Goal: Task Accomplishment & Management: Manage account settings

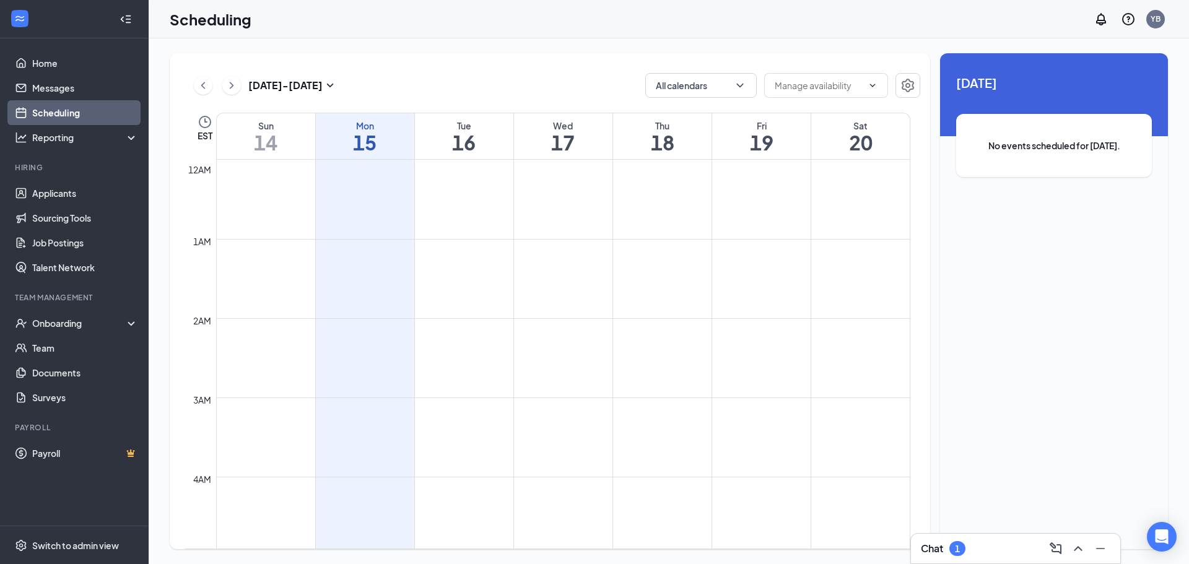
scroll to position [981, 0]
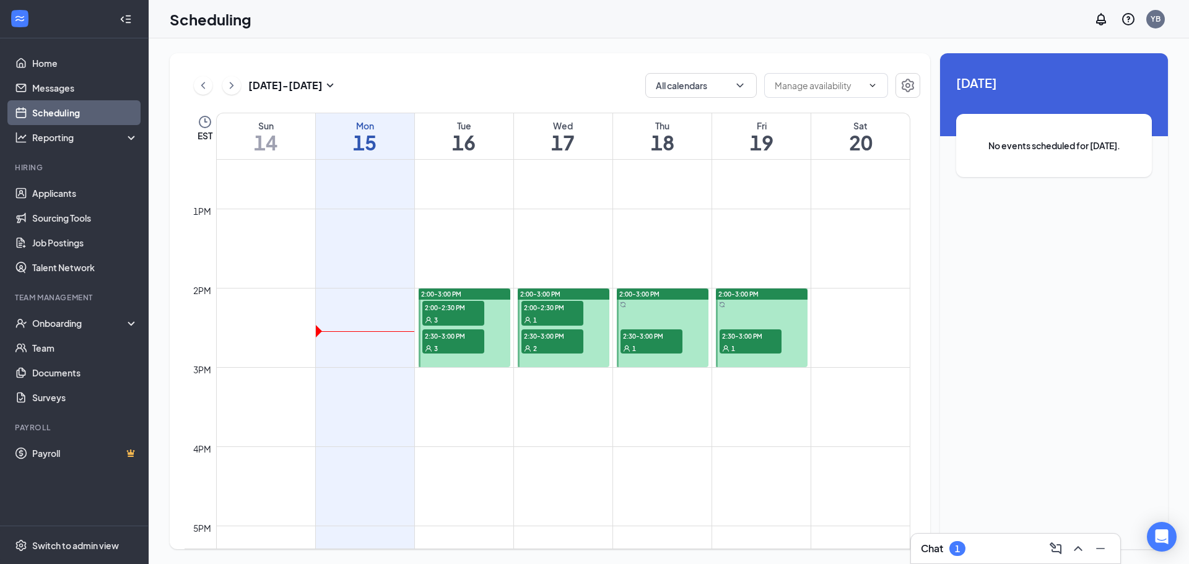
click at [450, 317] on div "3" at bounding box center [453, 319] width 62 height 12
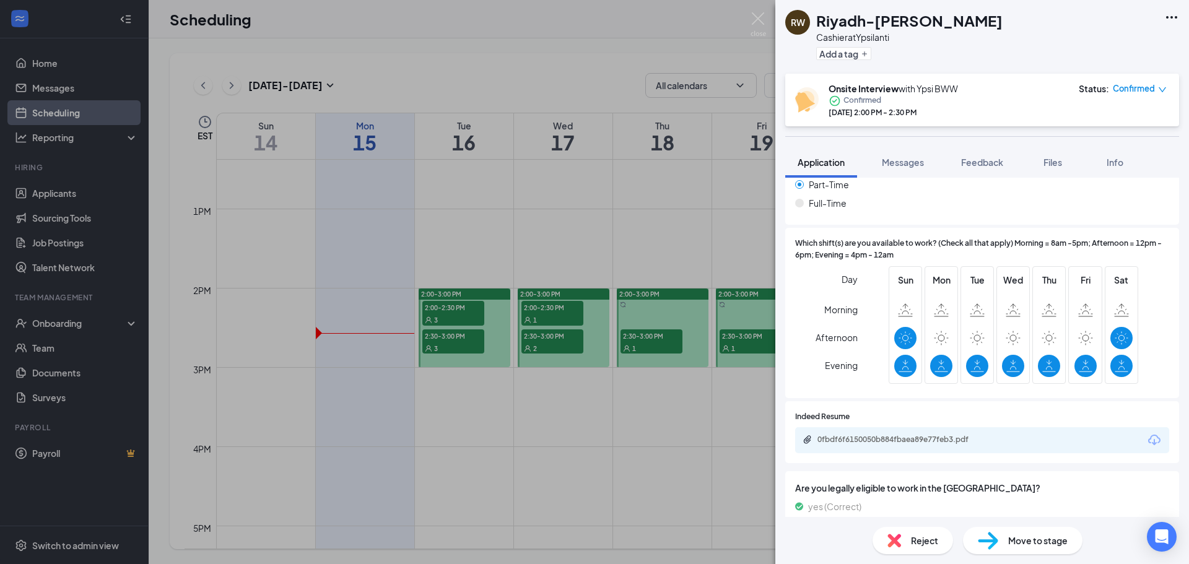
scroll to position [305, 0]
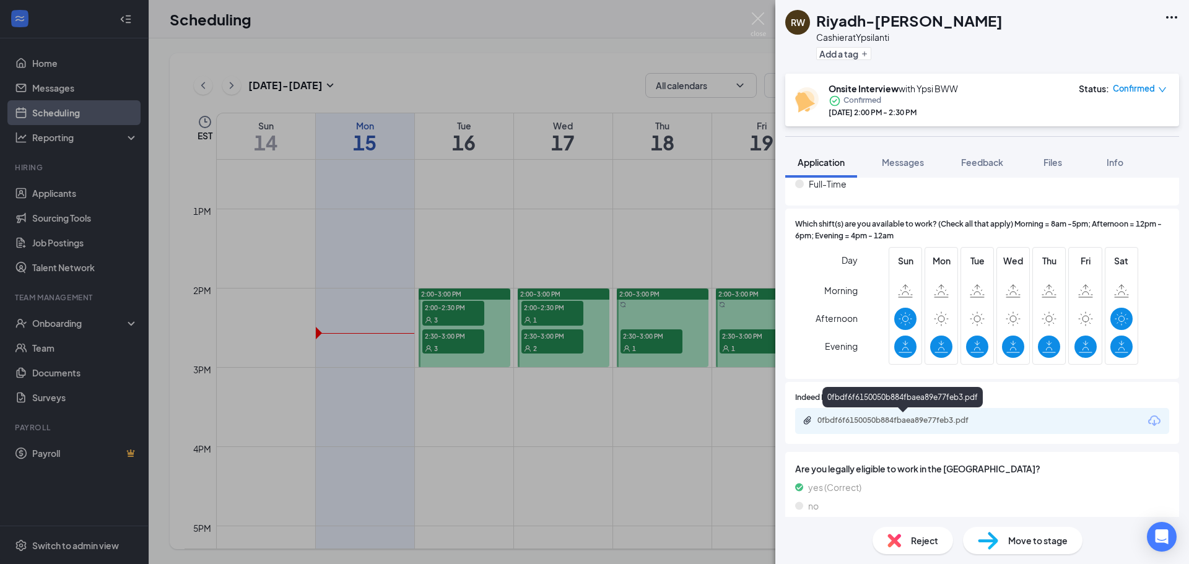
click at [934, 419] on div "0fbdf6f6150050b884fbaea89e77feb3.pdf" at bounding box center [903, 420] width 173 height 10
click at [450, 308] on div "RW [GEOGRAPHIC_DATA]-[PERSON_NAME] at [GEOGRAPHIC_DATA] Add a tag Onsite Interv…" at bounding box center [594, 282] width 1189 height 564
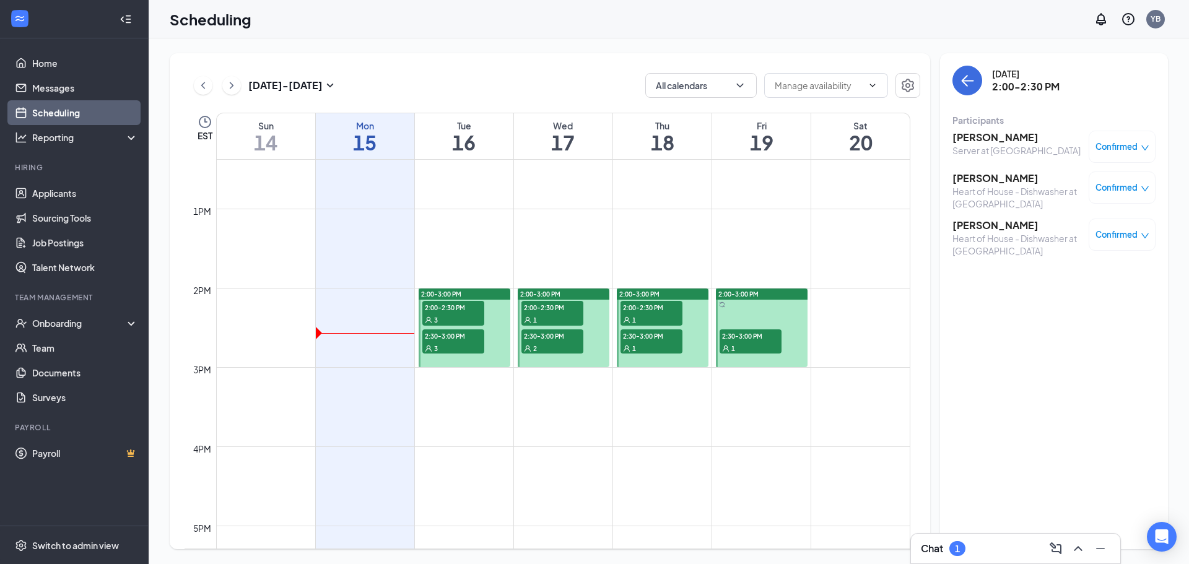
click at [451, 341] on span "2:30-3:00 PM" at bounding box center [453, 335] width 62 height 12
click at [469, 303] on span "2:00-2:30 PM" at bounding box center [453, 307] width 62 height 12
click at [1113, 141] on span "Confirmed" at bounding box center [1116, 147] width 42 height 12
click at [1098, 227] on span "Mark as no-show" at bounding box center [1085, 224] width 69 height 14
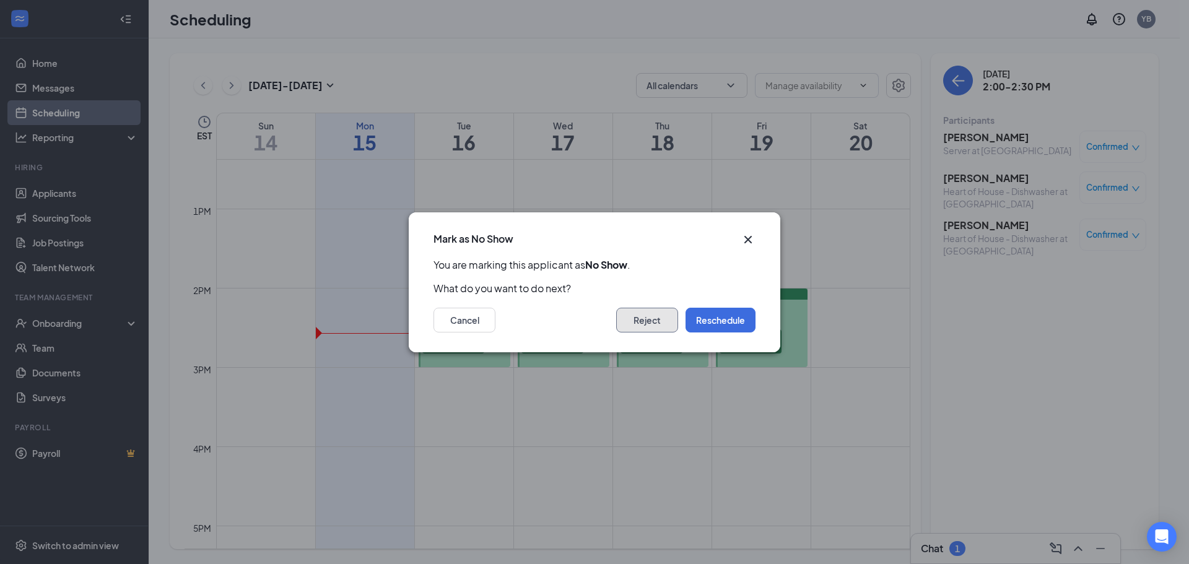
click at [640, 321] on button "Reject" at bounding box center [647, 320] width 62 height 25
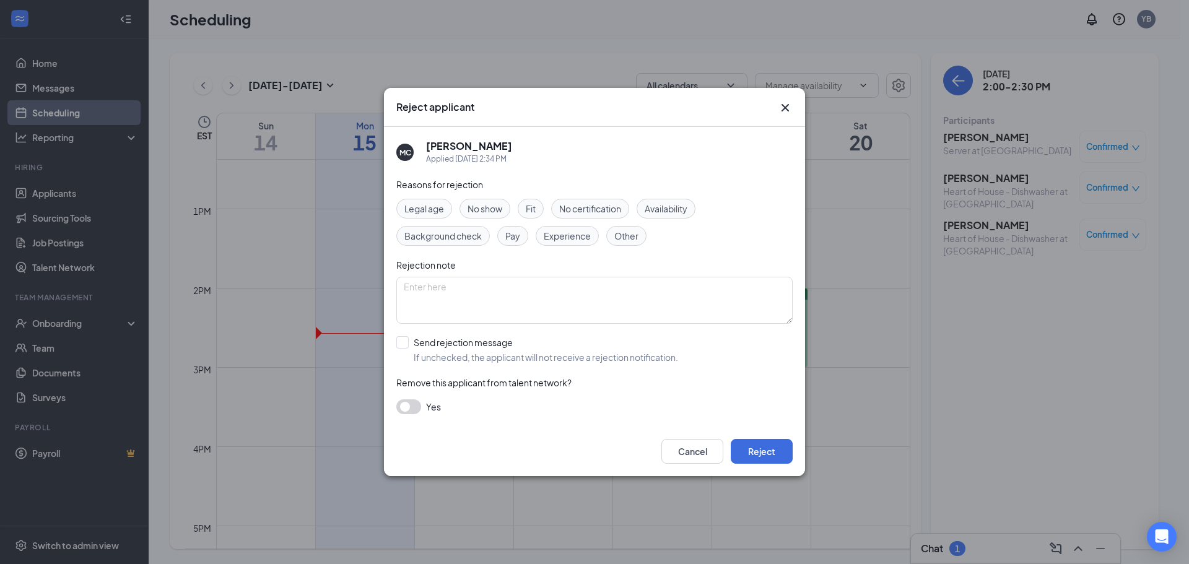
click at [493, 204] on span "No show" at bounding box center [485, 209] width 35 height 14
click at [471, 337] on input "Send rejection message If unchecked, the applicant will not receive a rejection…" at bounding box center [537, 349] width 282 height 27
checkbox input "true"
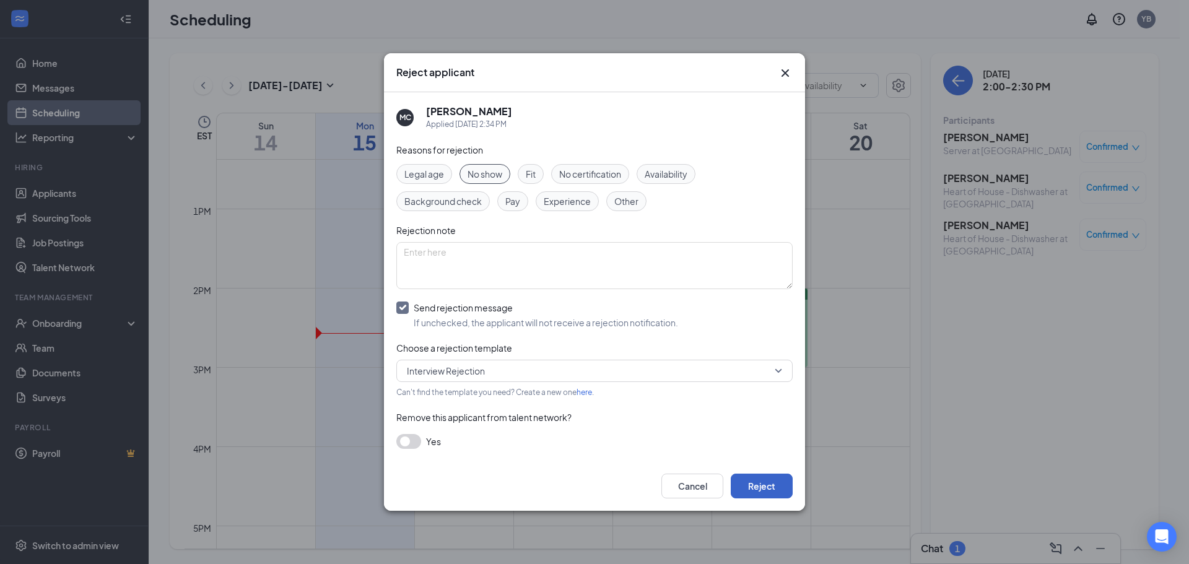
click at [767, 492] on button "Reject" at bounding box center [762, 486] width 62 height 25
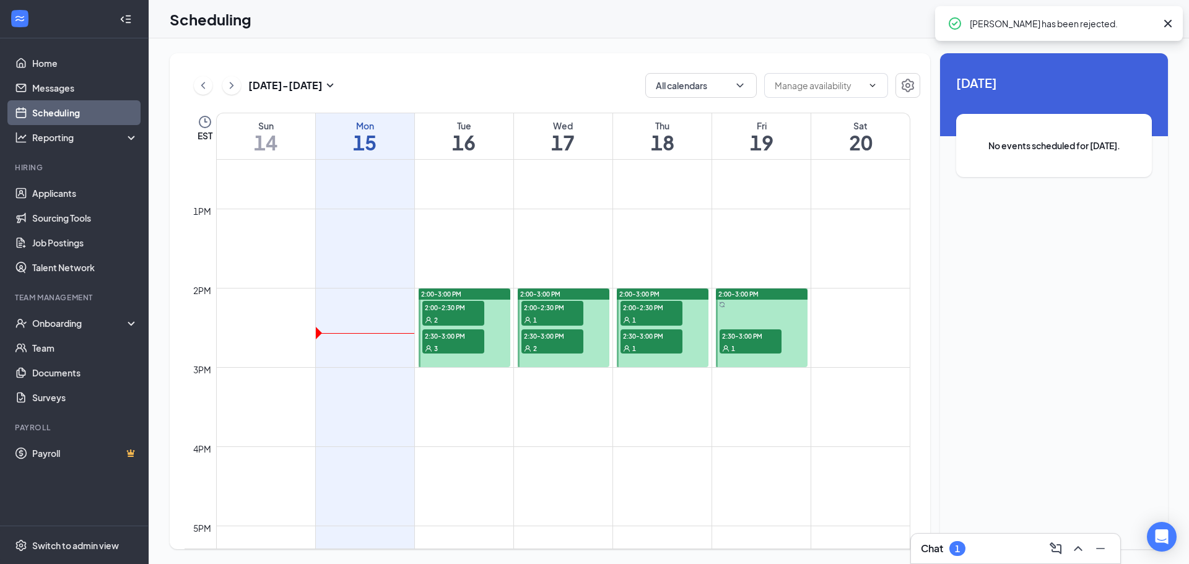
click at [468, 323] on div "2" at bounding box center [453, 319] width 62 height 12
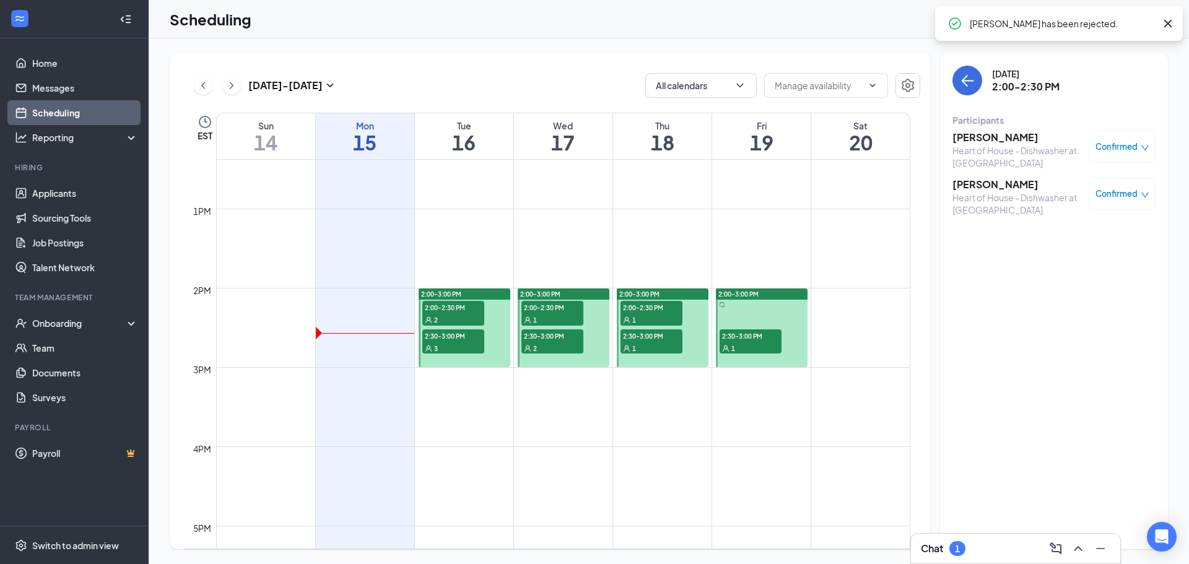
click at [1122, 163] on div "[PERSON_NAME] Heart of House - Dishwasher at [GEOGRAPHIC_DATA] Confirmed" at bounding box center [1053, 150] width 203 height 38
click at [1124, 150] on span "Confirmed" at bounding box center [1116, 147] width 42 height 12
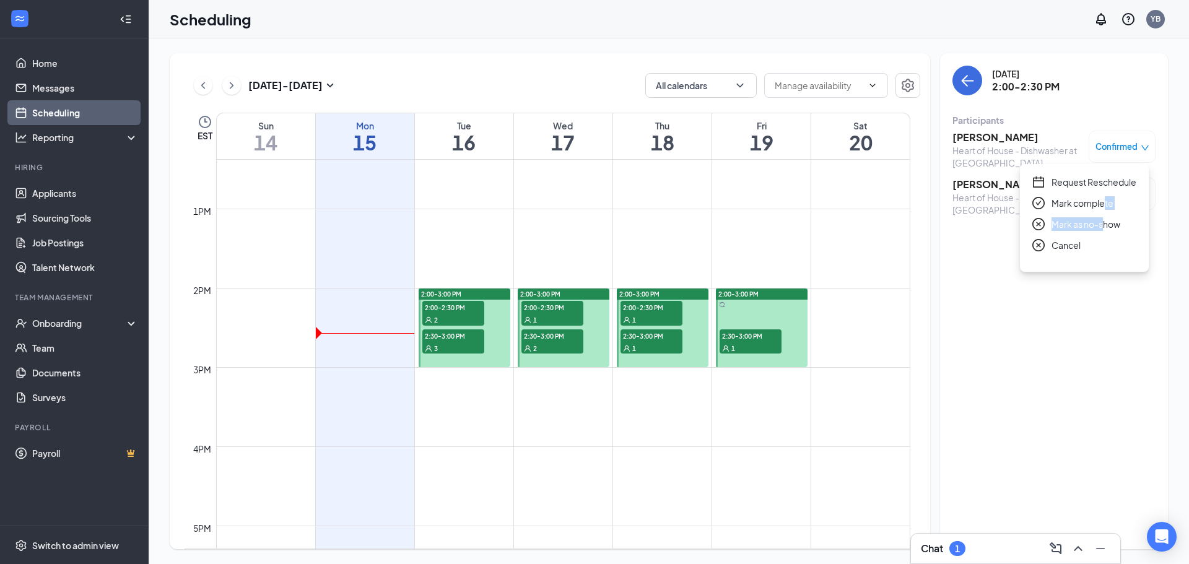
drag, startPoint x: 1103, startPoint y: 206, endPoint x: 1102, endPoint y: 230, distance: 24.8
click at [1102, 230] on div "Request Reschedule Mark complete Mark as no-show Cancel" at bounding box center [1084, 213] width 104 height 77
click at [1102, 228] on span "Mark as no-show" at bounding box center [1085, 224] width 69 height 14
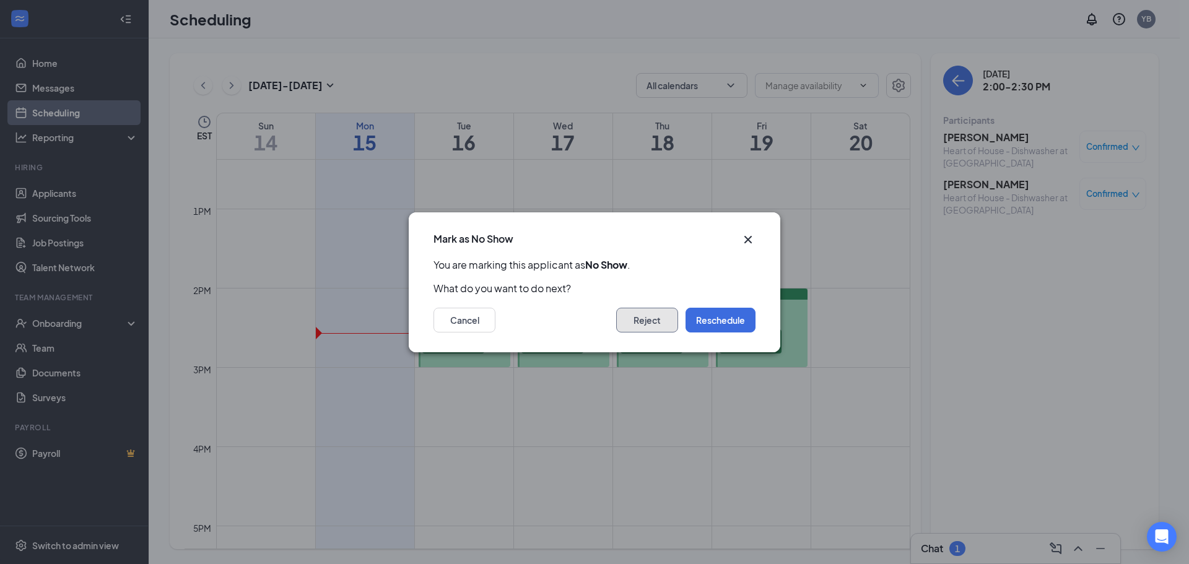
click at [662, 317] on button "Reject" at bounding box center [647, 320] width 62 height 25
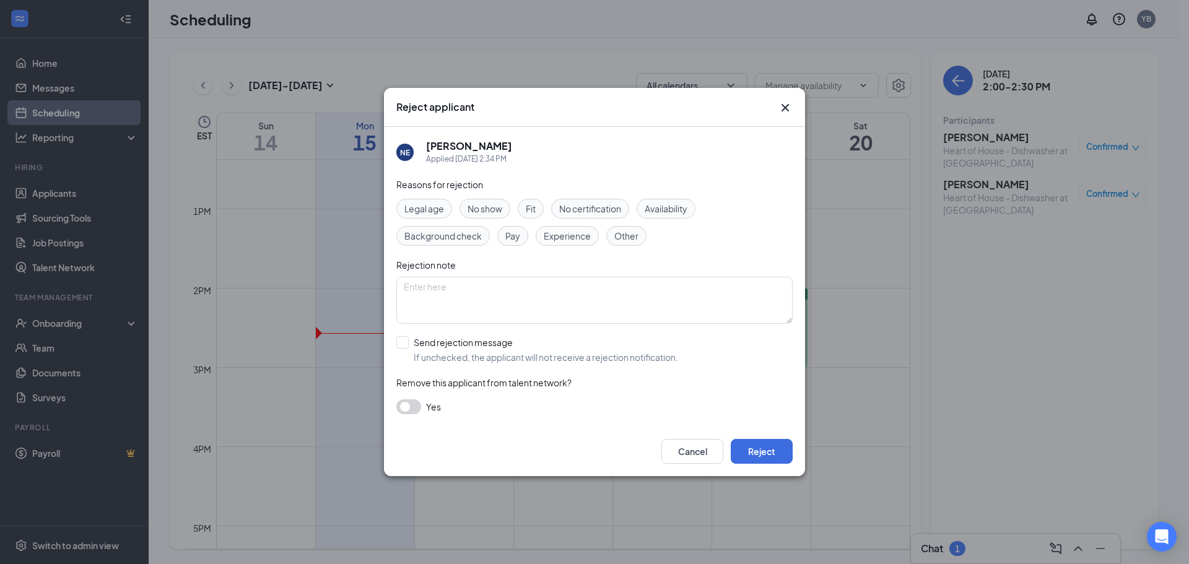
click at [489, 207] on span "No show" at bounding box center [485, 209] width 35 height 14
click at [476, 346] on input "Send rejection message If unchecked, the applicant will not receive a rejection…" at bounding box center [537, 349] width 282 height 27
checkbox input "true"
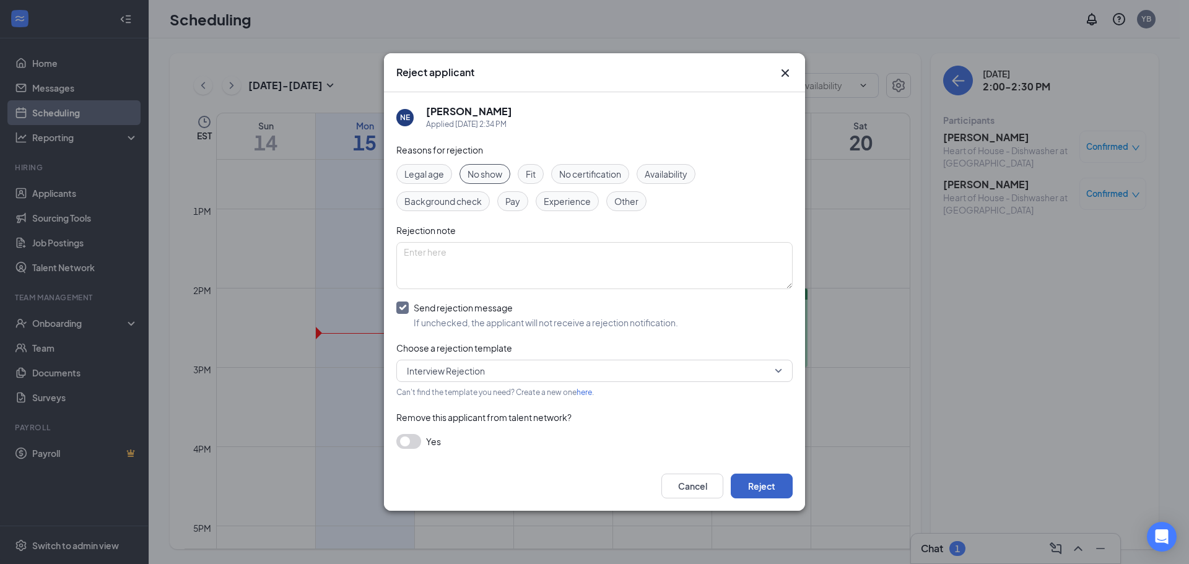
click at [765, 481] on button "Reject" at bounding box center [762, 486] width 62 height 25
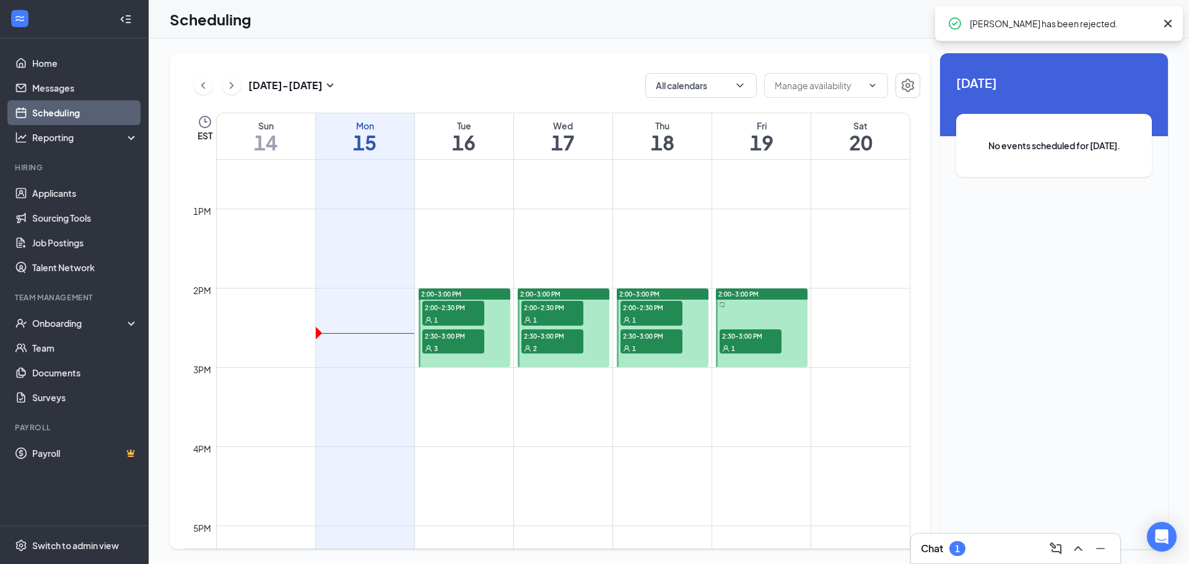
click at [464, 318] on div "1" at bounding box center [453, 319] width 62 height 12
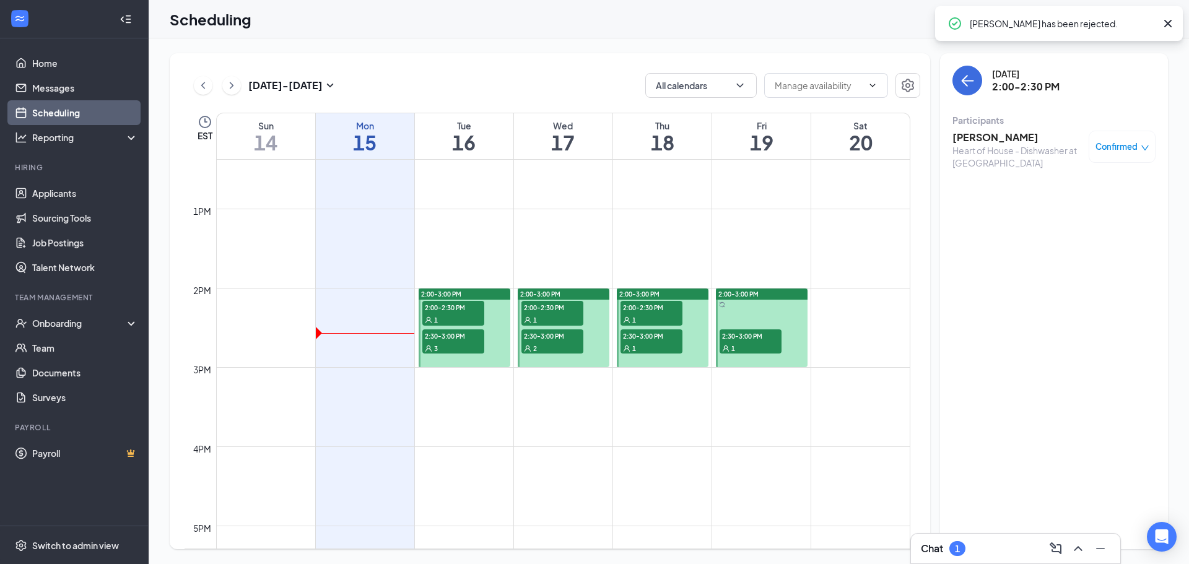
click at [1065, 139] on h3 "[PERSON_NAME]" at bounding box center [1017, 138] width 130 height 14
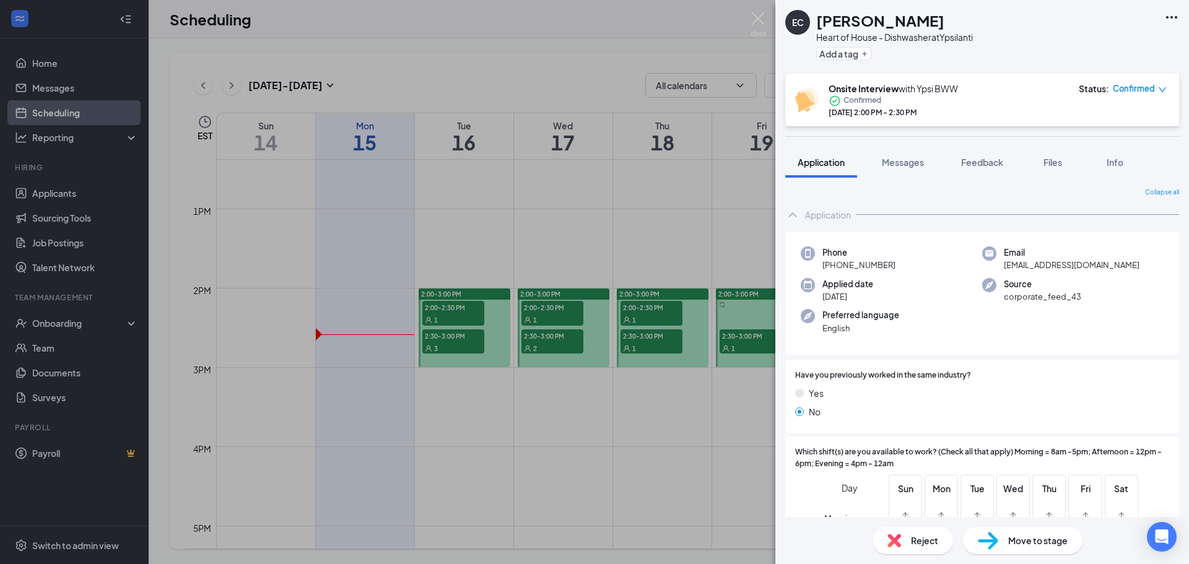
click at [908, 537] on div "Reject" at bounding box center [912, 540] width 80 height 27
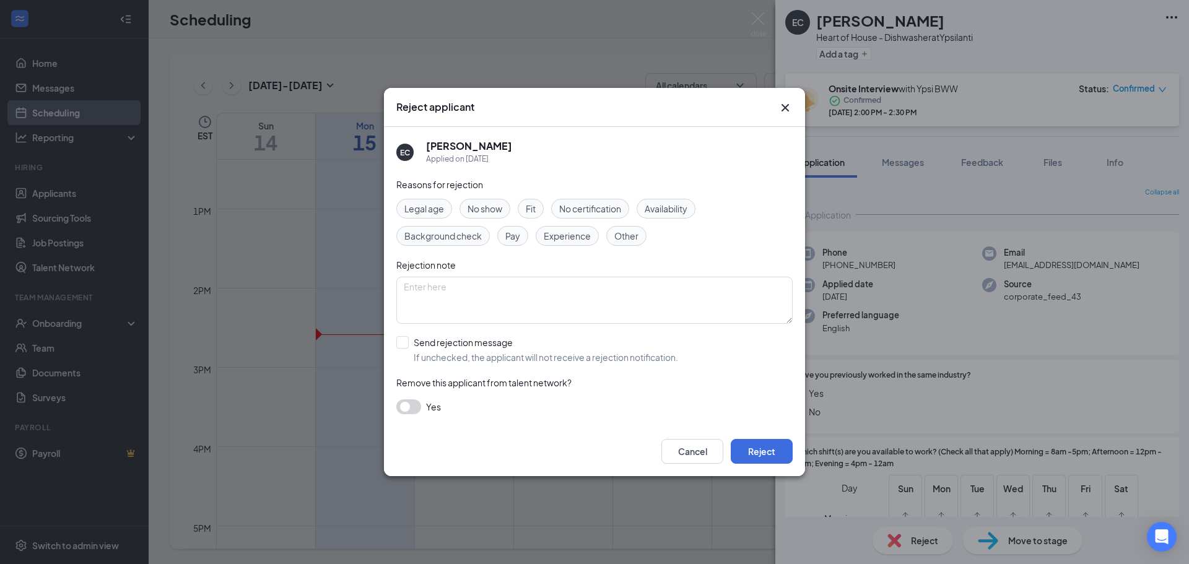
click at [474, 211] on span "No show" at bounding box center [485, 209] width 35 height 14
click at [440, 352] on input "Send rejection message If unchecked, the applicant will not receive a rejection…" at bounding box center [537, 349] width 282 height 27
checkbox input "true"
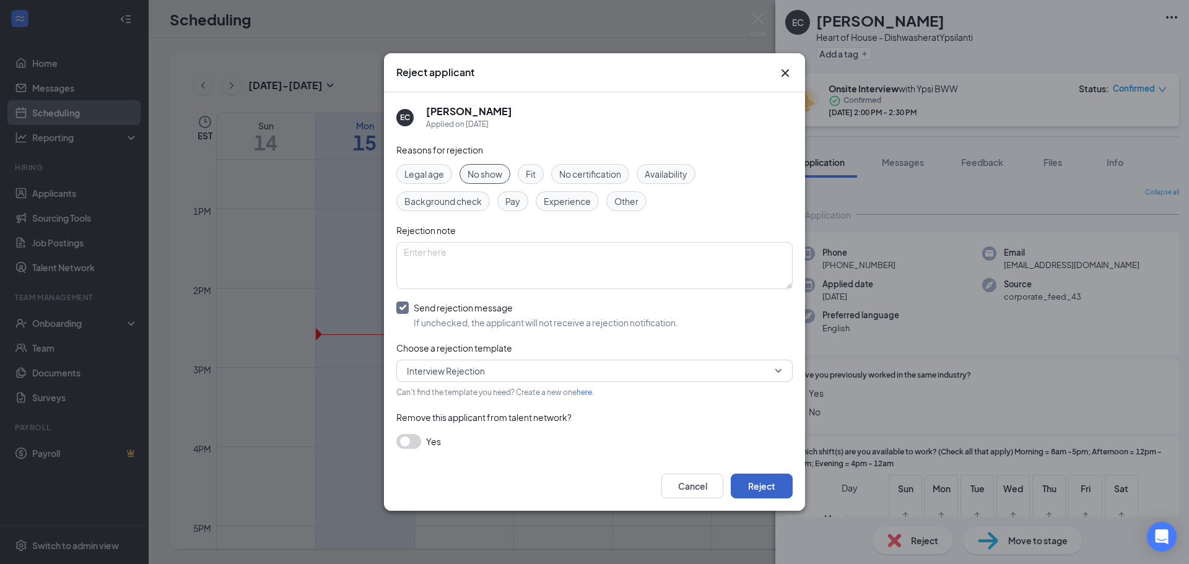
click at [761, 486] on button "Reject" at bounding box center [762, 486] width 62 height 25
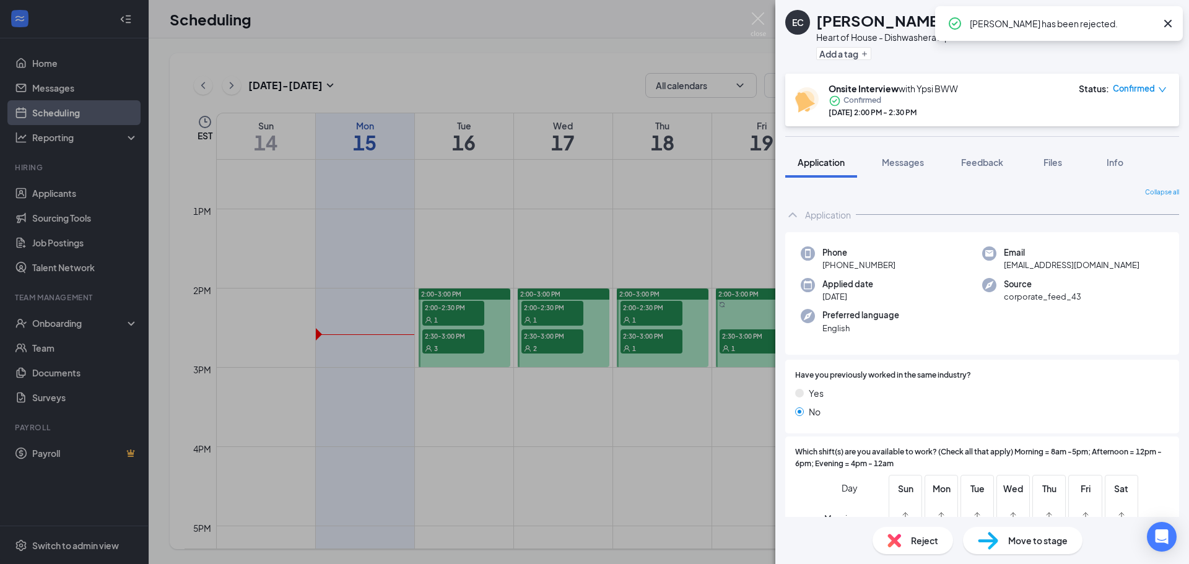
click at [467, 339] on div "EC [PERSON_NAME] Heart of House - Dishwasher at [GEOGRAPHIC_DATA] Add a tag Ons…" at bounding box center [594, 282] width 1189 height 564
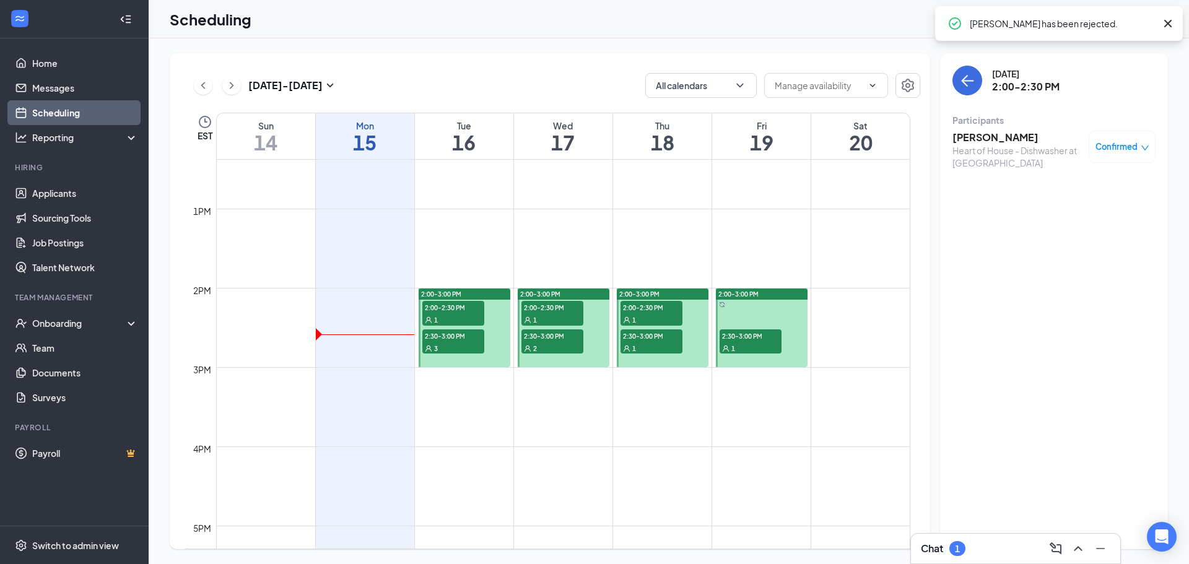
click at [467, 339] on span "2:30-3:00 PM" at bounding box center [453, 335] width 62 height 12
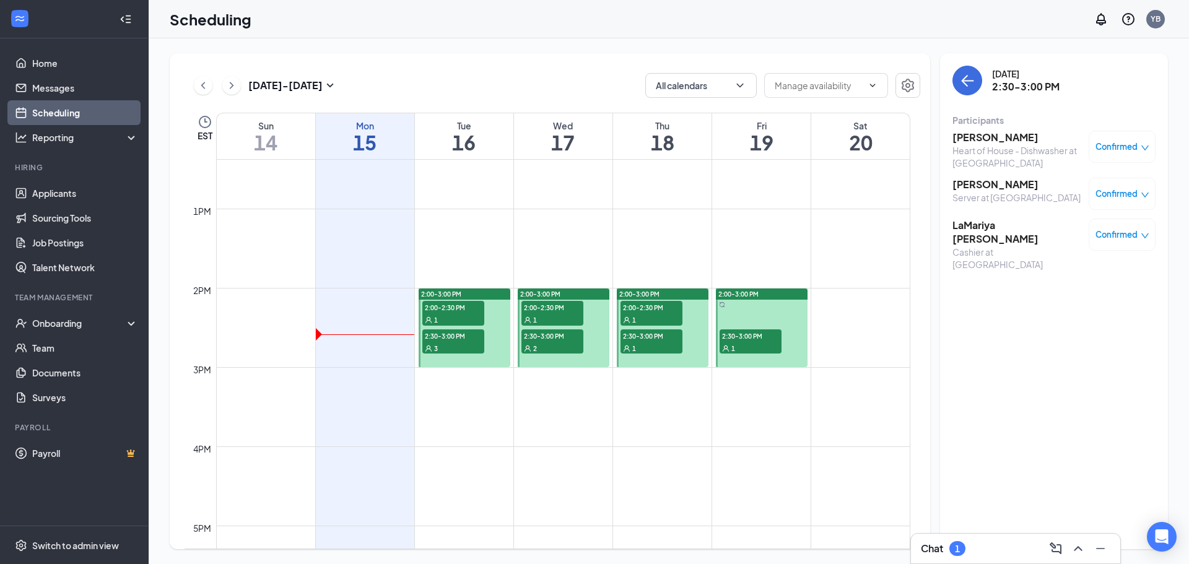
click at [1007, 184] on h3 "[PERSON_NAME]" at bounding box center [1016, 185] width 128 height 14
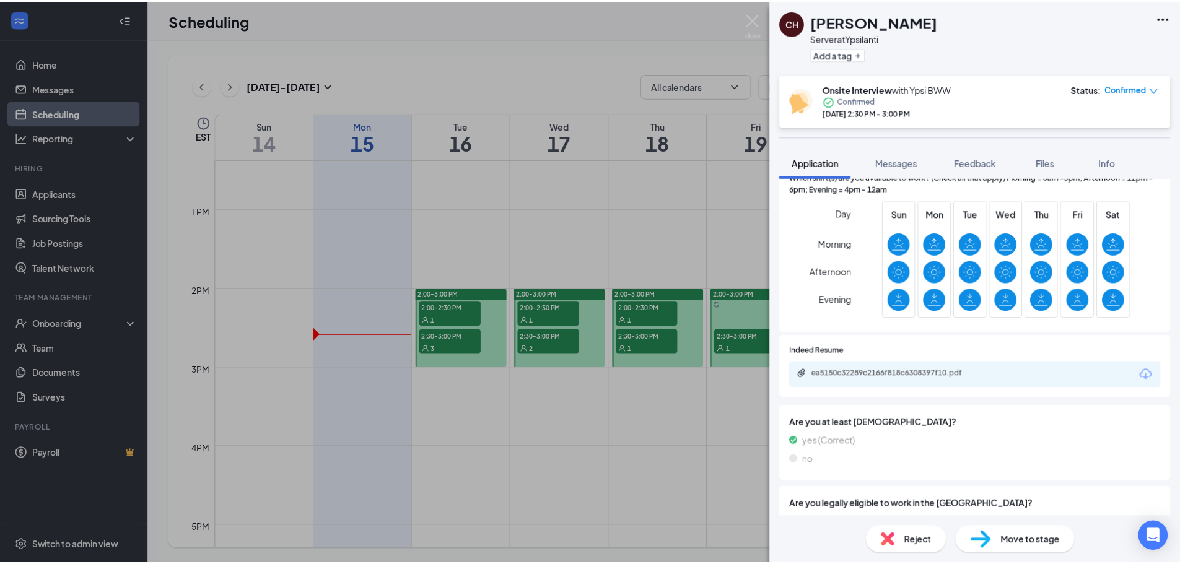
scroll to position [285, 0]
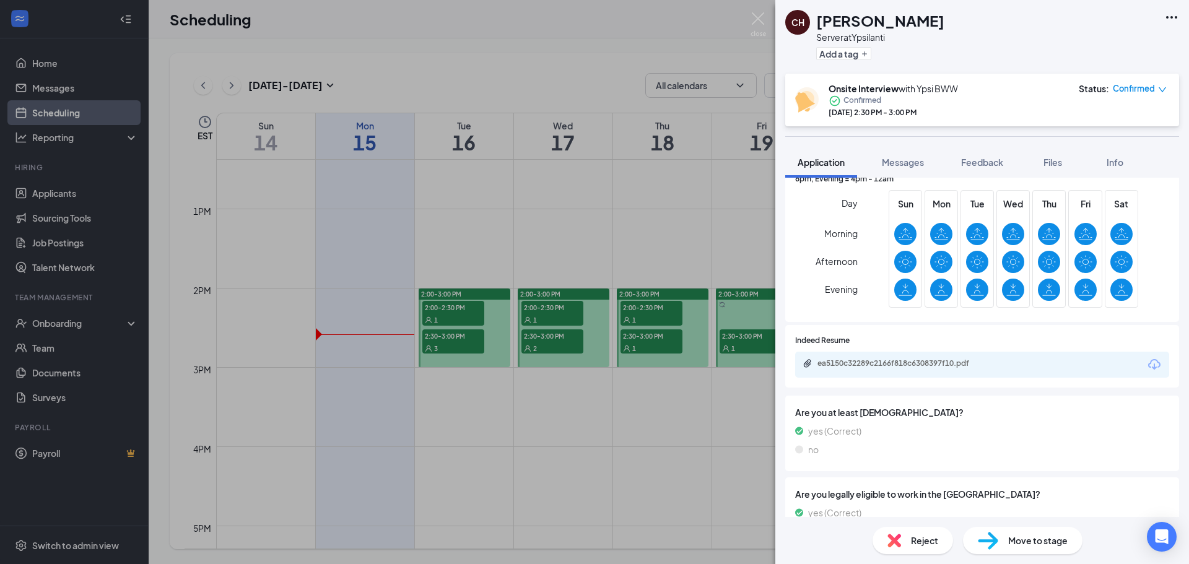
click at [918, 365] on div "ea5150c32289c2166f818c6308397f10.pdf" at bounding box center [903, 364] width 173 height 10
click at [656, 312] on div "CH [PERSON_NAME] Server at Ypsilanti Add a tag Onsite Interview with Ypsi BWW C…" at bounding box center [594, 282] width 1189 height 564
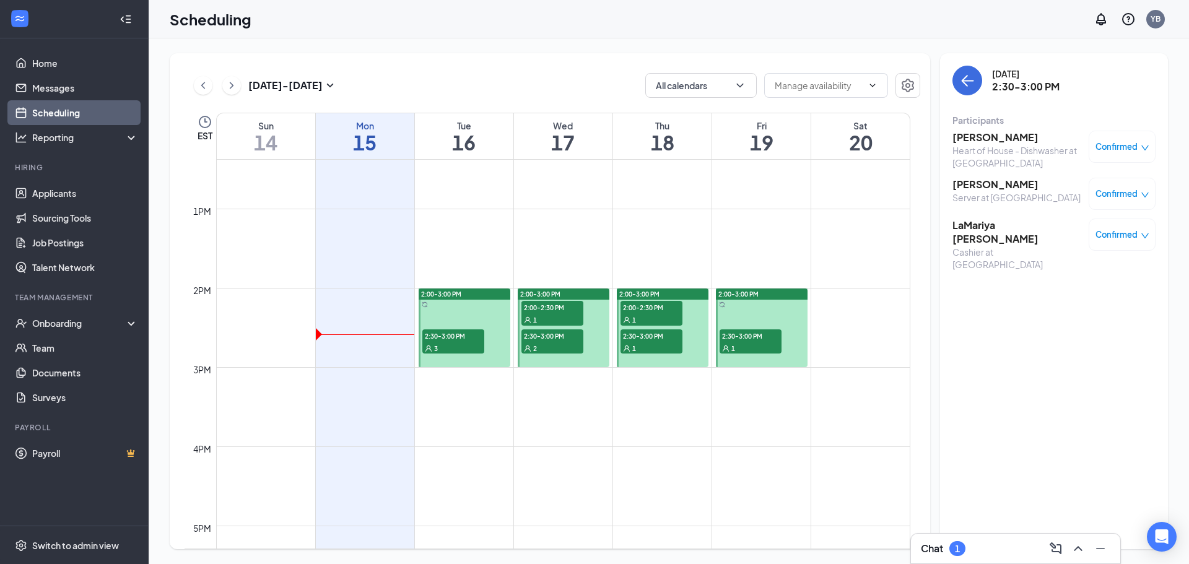
click at [534, 342] on div "2" at bounding box center [552, 348] width 62 height 12
click at [537, 314] on div "1" at bounding box center [552, 319] width 62 height 12
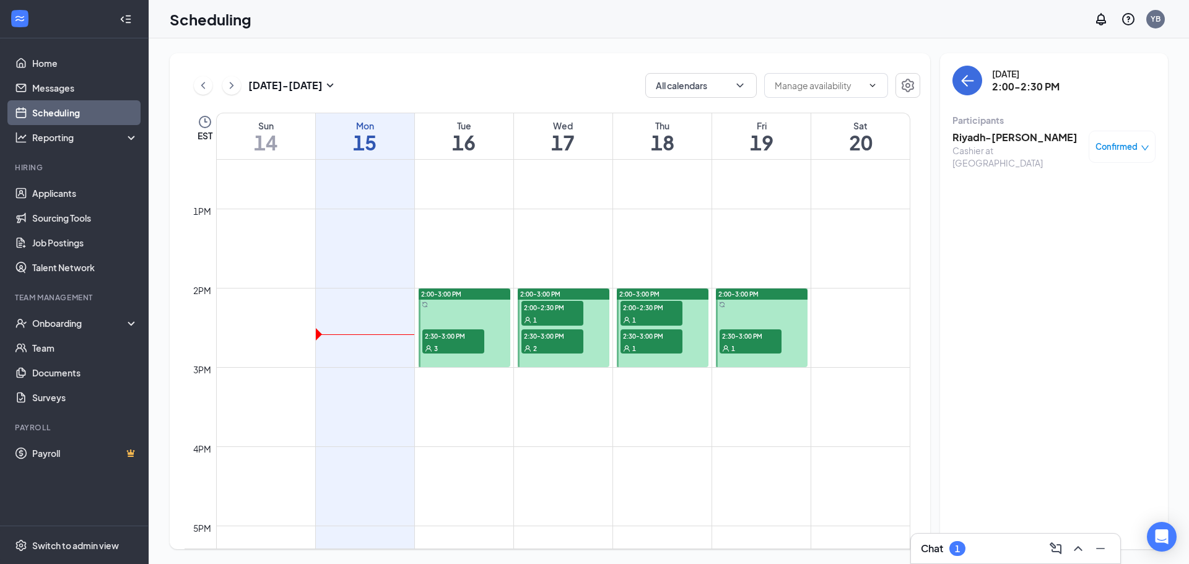
click at [661, 310] on span "2:00-2:30 PM" at bounding box center [651, 307] width 62 height 12
click at [659, 346] on div "1" at bounding box center [651, 348] width 62 height 12
click at [732, 342] on div "1" at bounding box center [751, 348] width 62 height 12
click at [62, 62] on link "Home" at bounding box center [85, 63] width 106 height 25
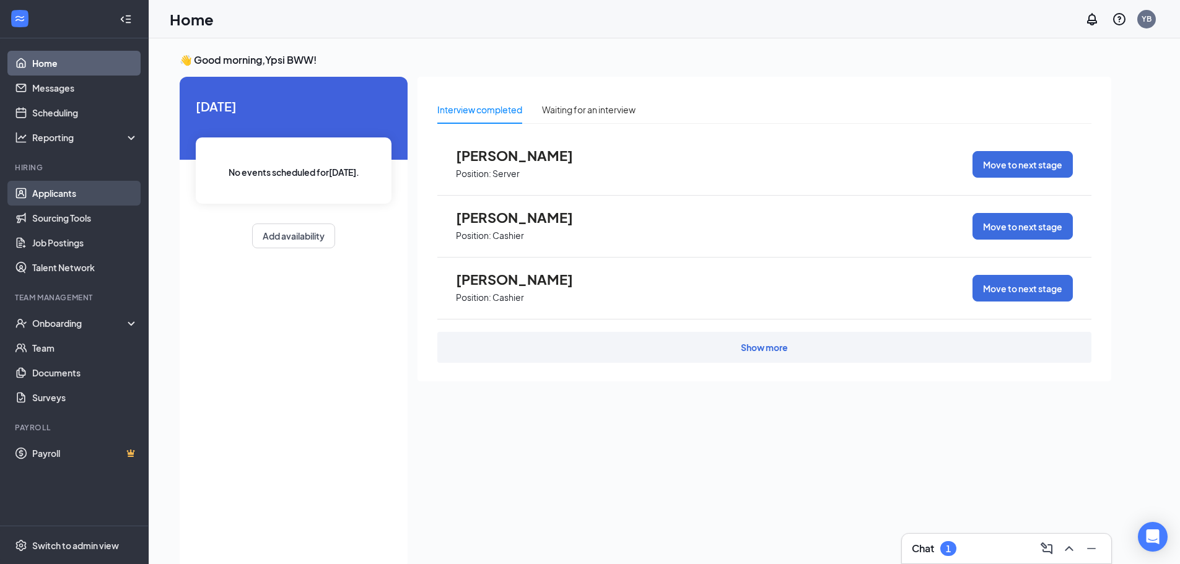
click at [48, 203] on link "Applicants" at bounding box center [85, 193] width 106 height 25
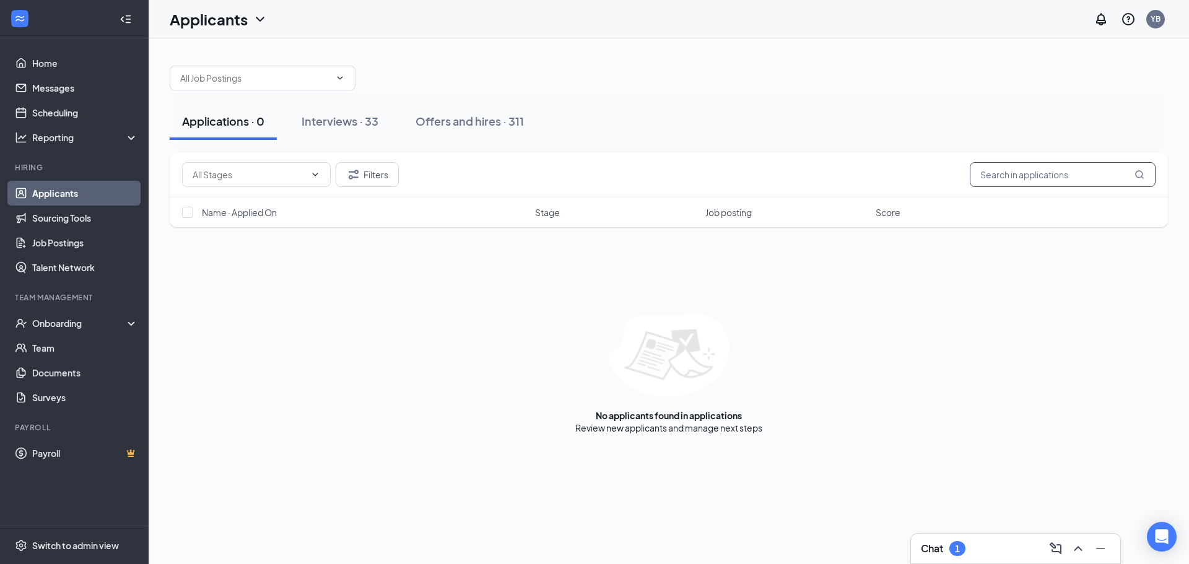
click at [1032, 178] on input "text" at bounding box center [1063, 174] width 186 height 25
type input "[PERSON_NAME]"
click at [1139, 174] on icon "MagnifyingGlass" at bounding box center [1139, 175] width 10 height 10
click at [707, 432] on link "Interviews" at bounding box center [707, 427] width 42 height 11
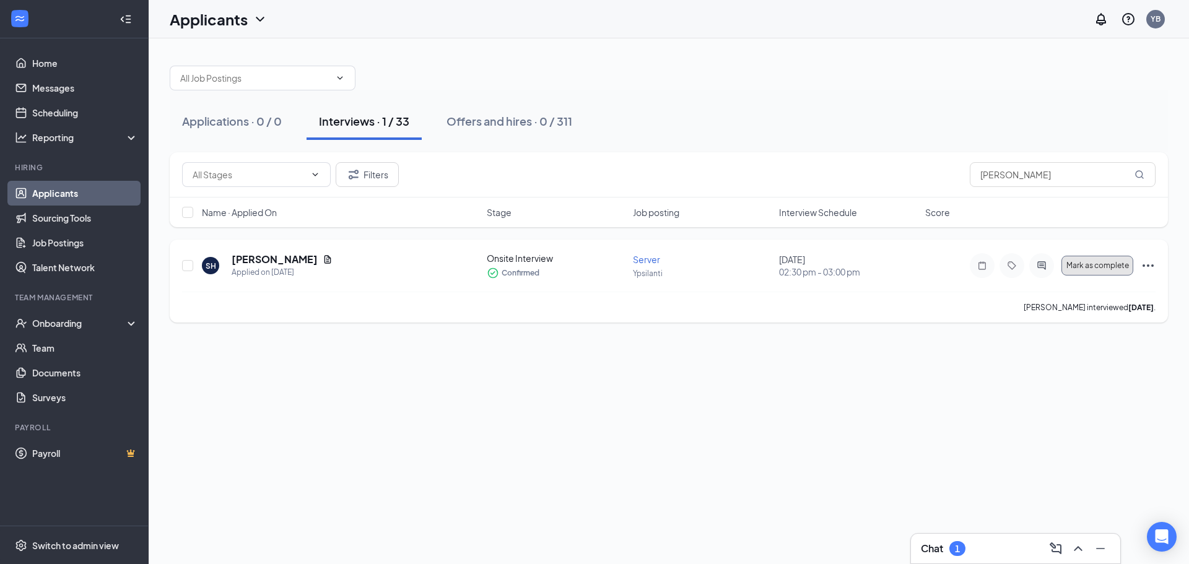
click at [1100, 264] on span "Mark as complete" at bounding box center [1097, 265] width 63 height 9
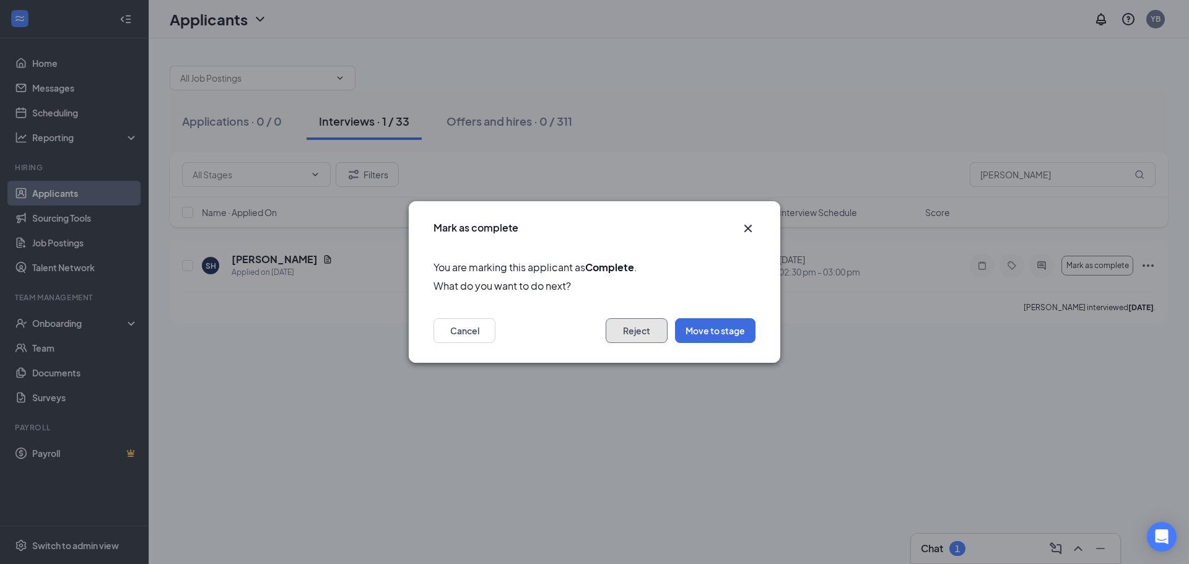
click at [633, 335] on button "Reject" at bounding box center [637, 330] width 62 height 25
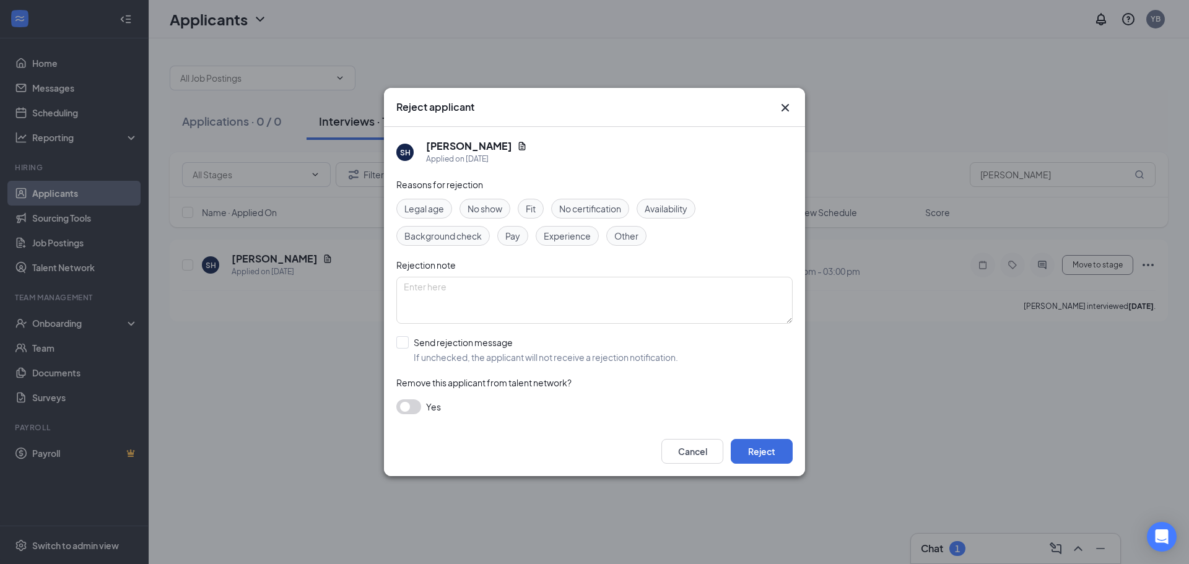
click at [488, 206] on span "No show" at bounding box center [485, 209] width 35 height 14
click at [495, 307] on textarea at bounding box center [594, 300] width 396 height 47
click at [458, 345] on input "Send rejection message If unchecked, the applicant will not receive a rejection…" at bounding box center [537, 349] width 282 height 27
checkbox input "true"
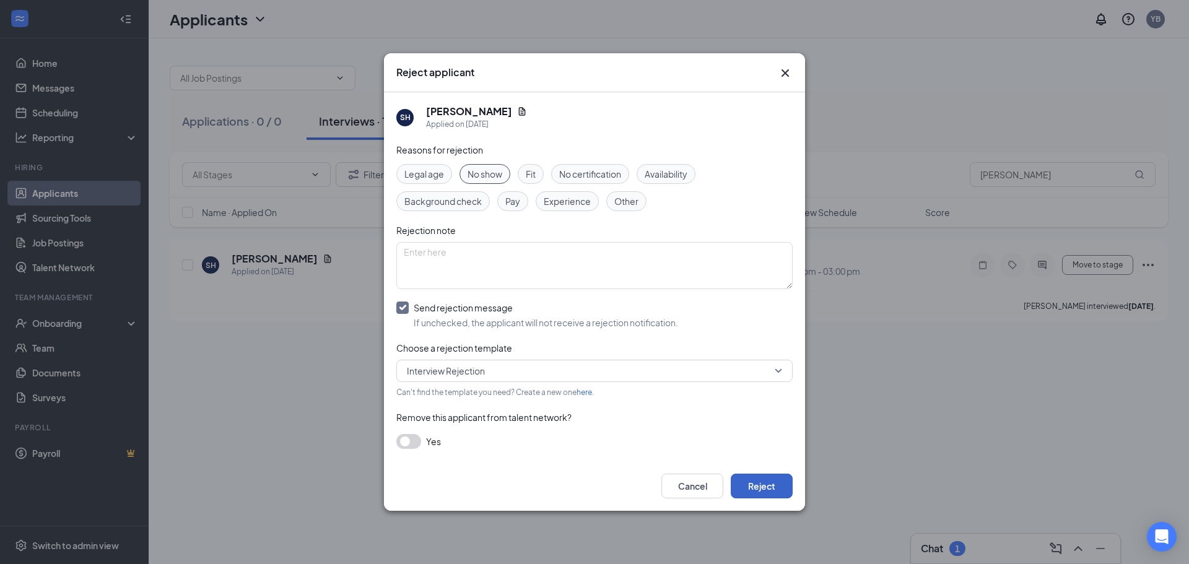
click at [769, 494] on button "Reject" at bounding box center [762, 486] width 62 height 25
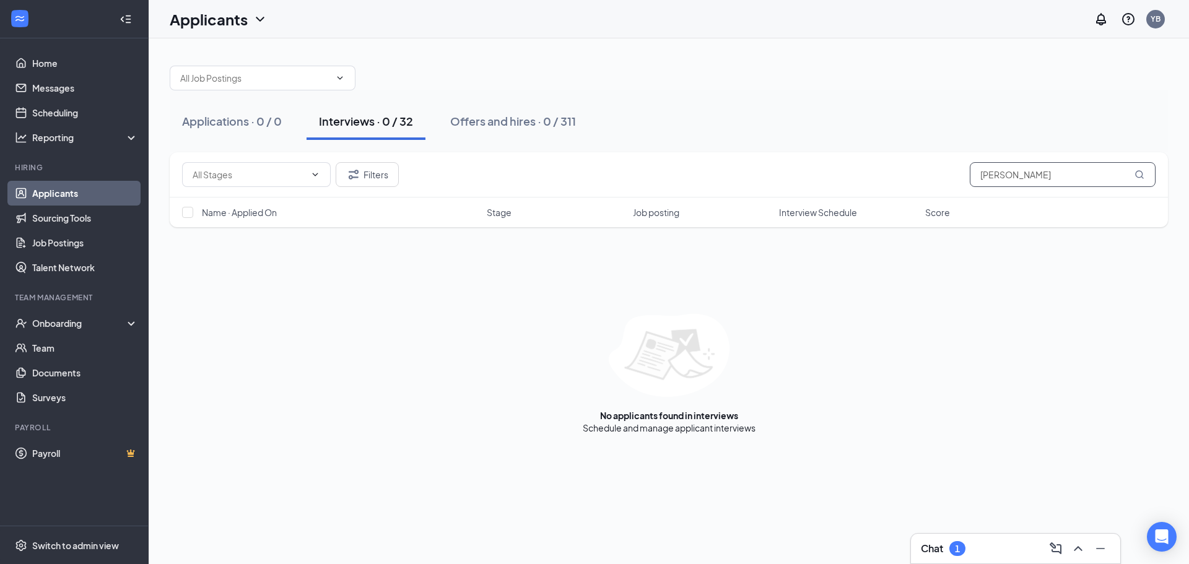
drag, startPoint x: 1027, startPoint y: 177, endPoint x: 938, endPoint y: 181, distance: 89.2
click at [938, 181] on div "Filters [PERSON_NAME]" at bounding box center [668, 174] width 973 height 25
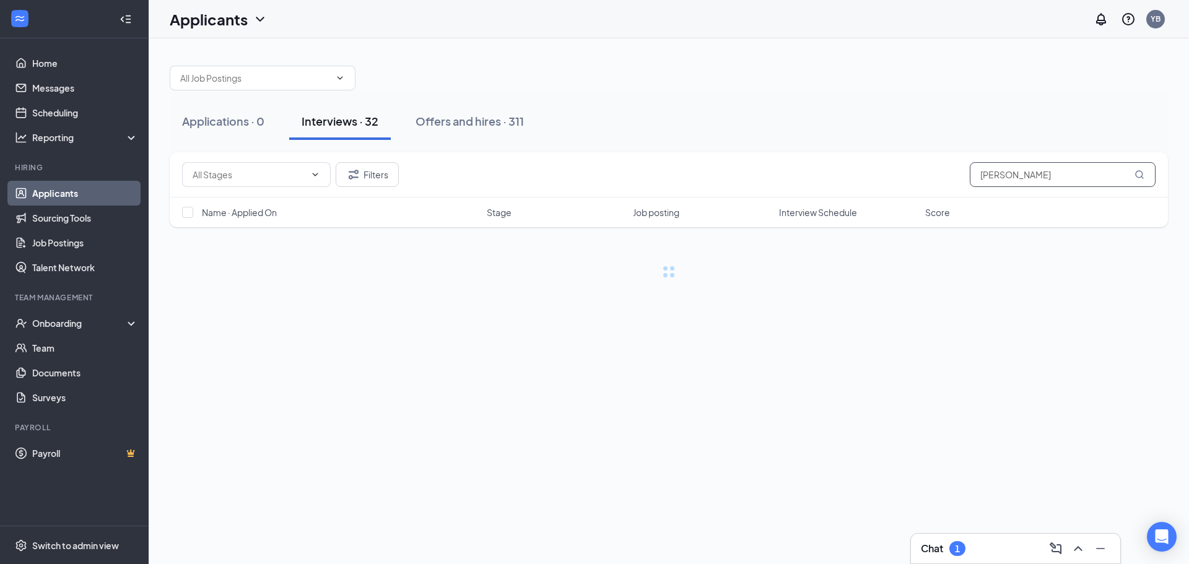
type input "[PERSON_NAME]"
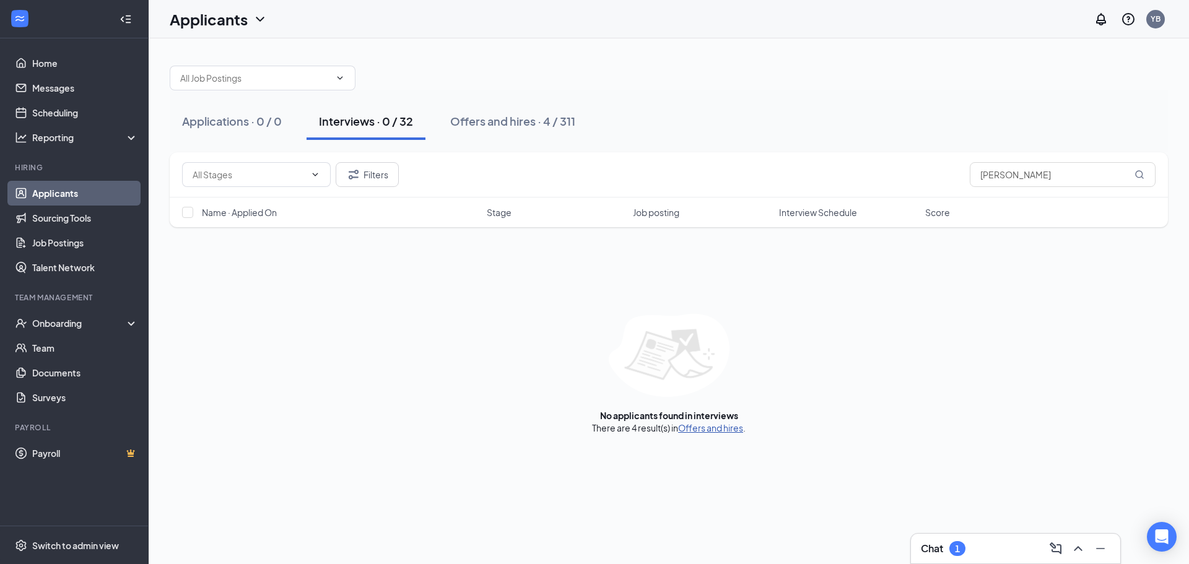
click at [724, 425] on link "Offers and hires" at bounding box center [710, 427] width 65 height 11
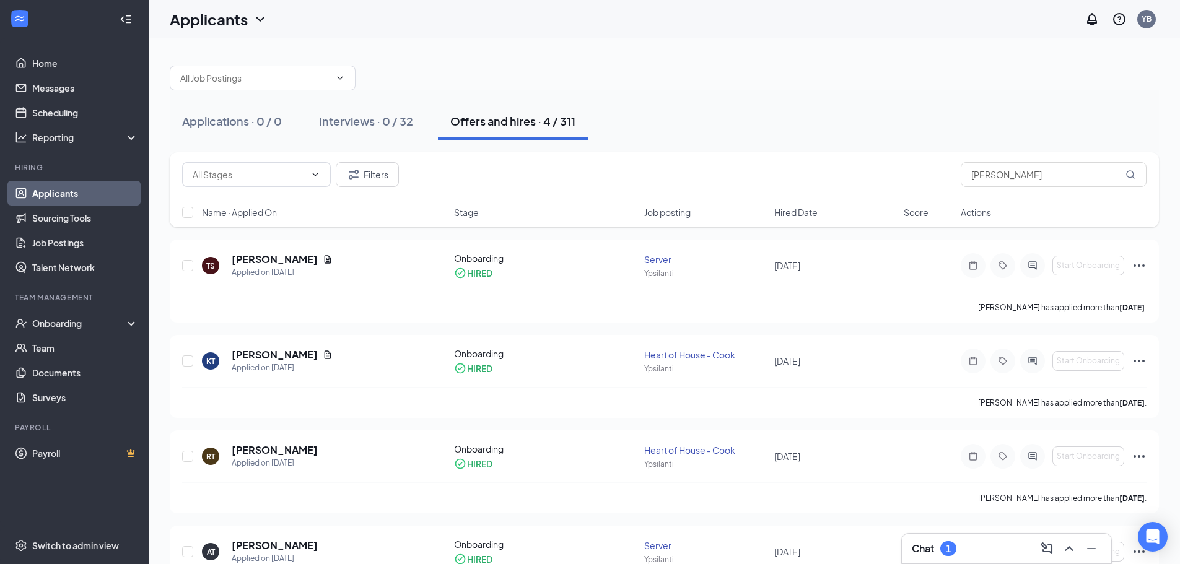
click at [1017, 187] on div "Filters [PERSON_NAME]" at bounding box center [664, 174] width 989 height 45
click at [1024, 171] on input "[PERSON_NAME]" at bounding box center [1053, 174] width 186 height 25
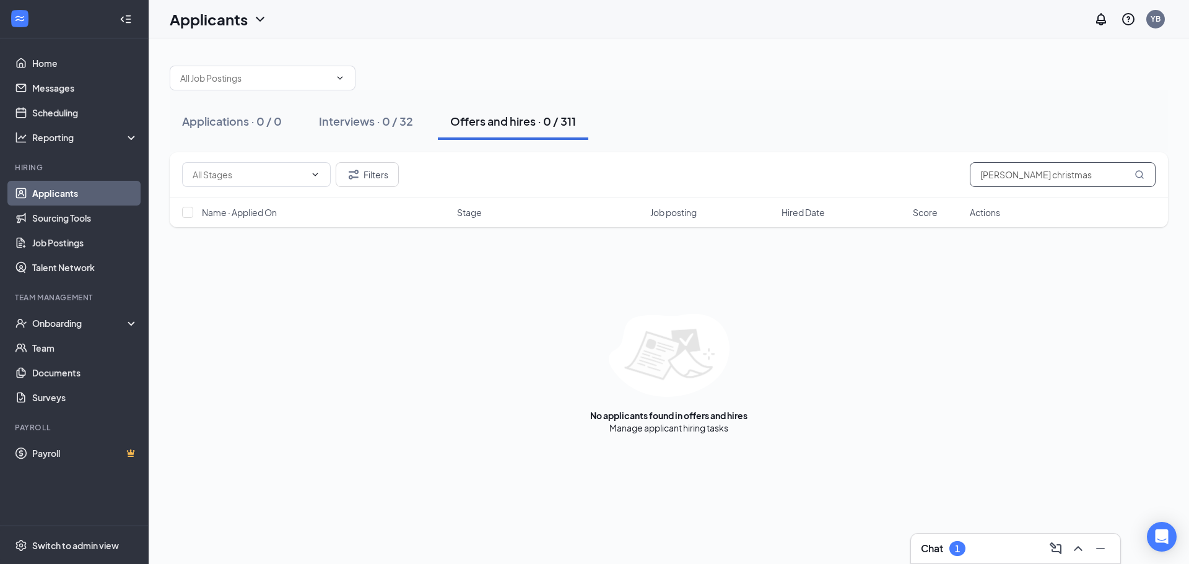
drag, startPoint x: 1004, startPoint y: 176, endPoint x: 915, endPoint y: 185, distance: 90.1
click at [915, 185] on div "Filters [PERSON_NAME] christmas" at bounding box center [668, 174] width 973 height 25
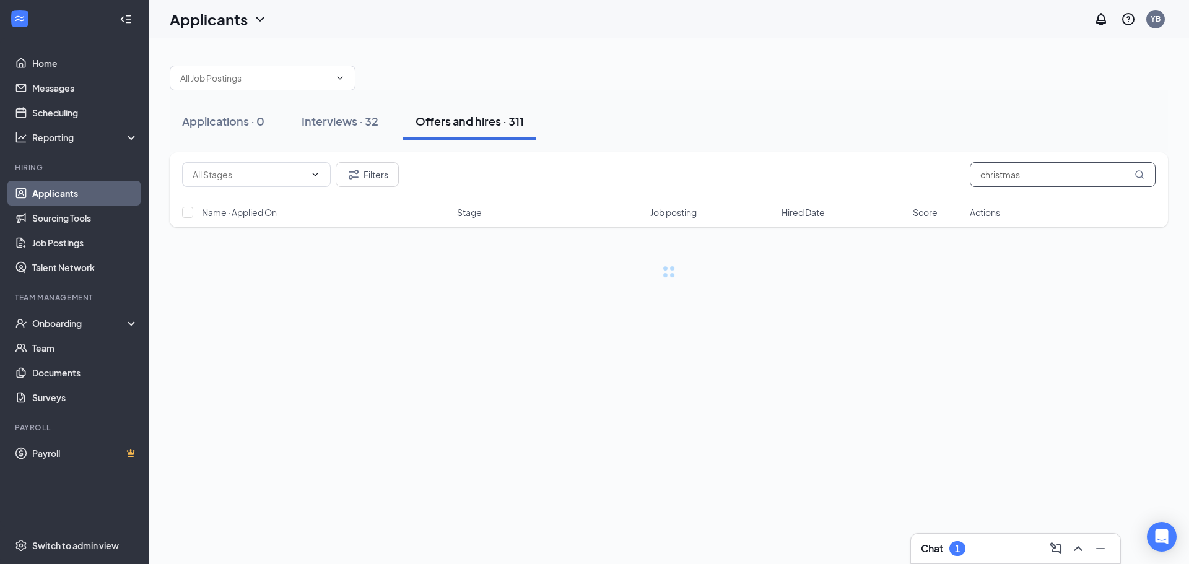
click at [1043, 181] on input "christmas" at bounding box center [1063, 174] width 186 height 25
type input "c"
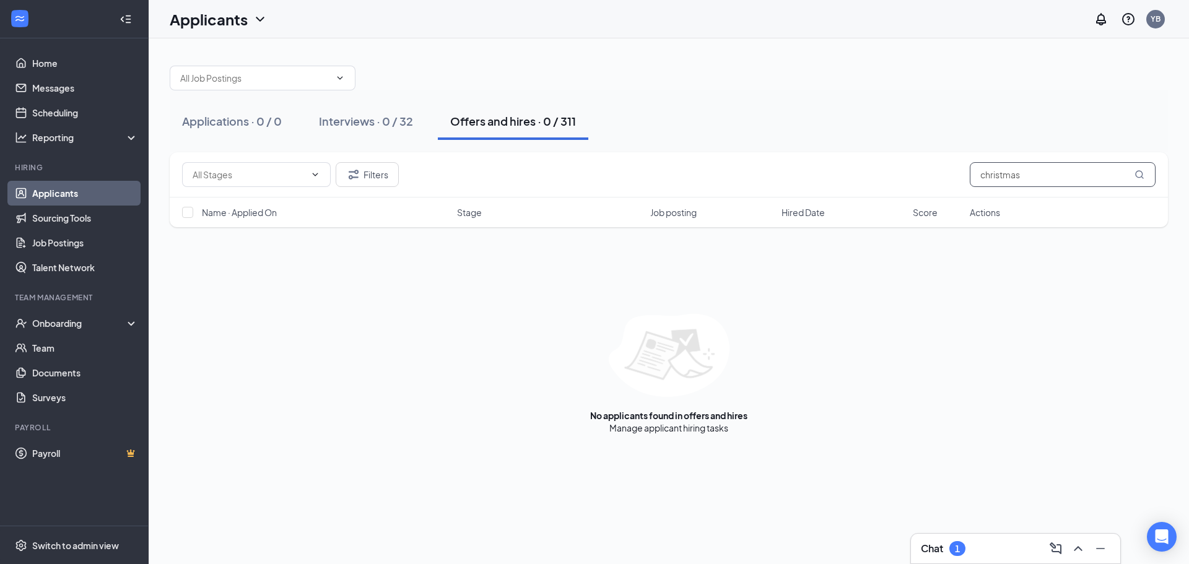
type input "christmas"
click at [503, 131] on button "Offers and hires · 0 / 311" at bounding box center [513, 121] width 150 height 37
click at [1055, 179] on input "christmas" at bounding box center [1063, 174] width 186 height 25
click at [357, 168] on icon "Filter" at bounding box center [353, 174] width 15 height 15
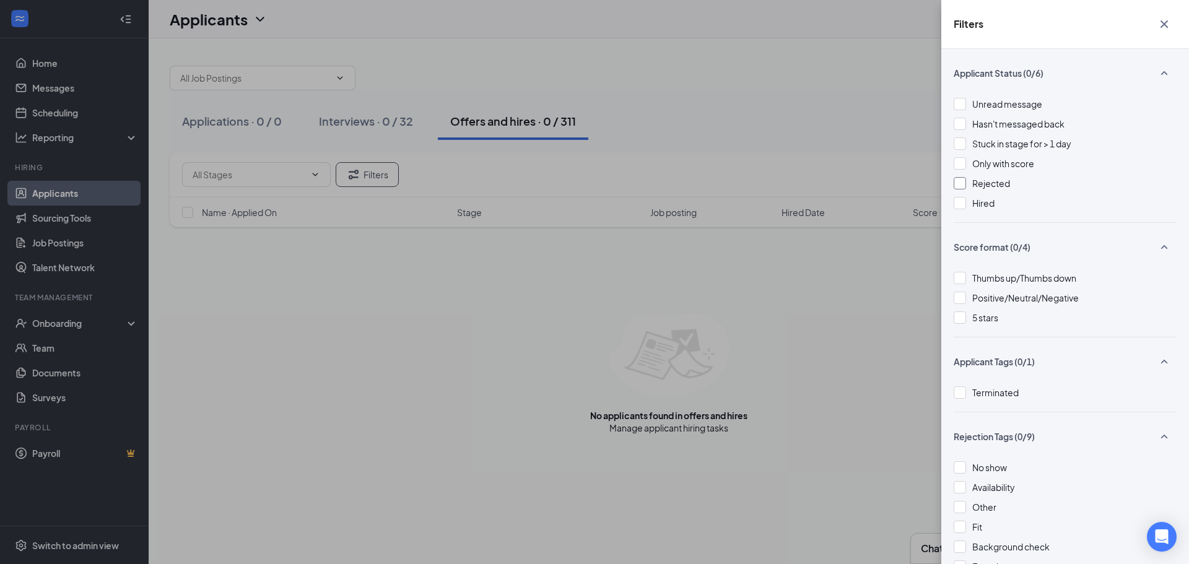
click at [972, 185] on div "Rejected" at bounding box center [1065, 183] width 223 height 14
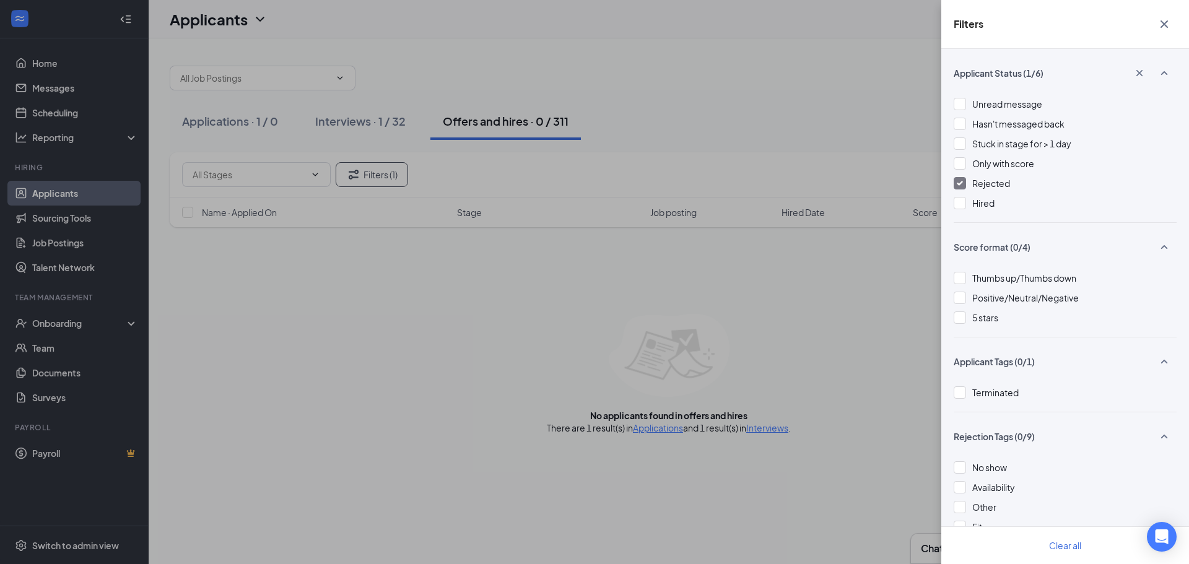
click at [775, 425] on div "Filters Applicant Status (1/6) Unread message Hasn't messaged back Stuck in sta…" at bounding box center [594, 282] width 1189 height 564
click at [775, 429] on div "Filters Applicant Status (1/6) Unread message Hasn't messaged back Stuck in sta…" at bounding box center [594, 282] width 1189 height 564
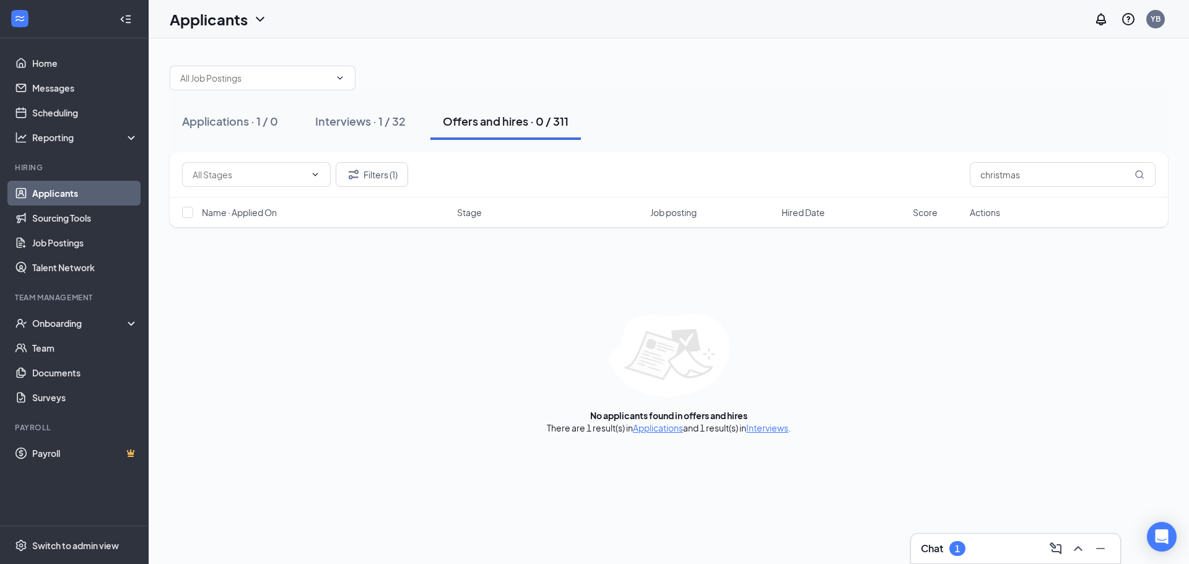
click at [775, 429] on link "Interviews" at bounding box center [767, 427] width 42 height 11
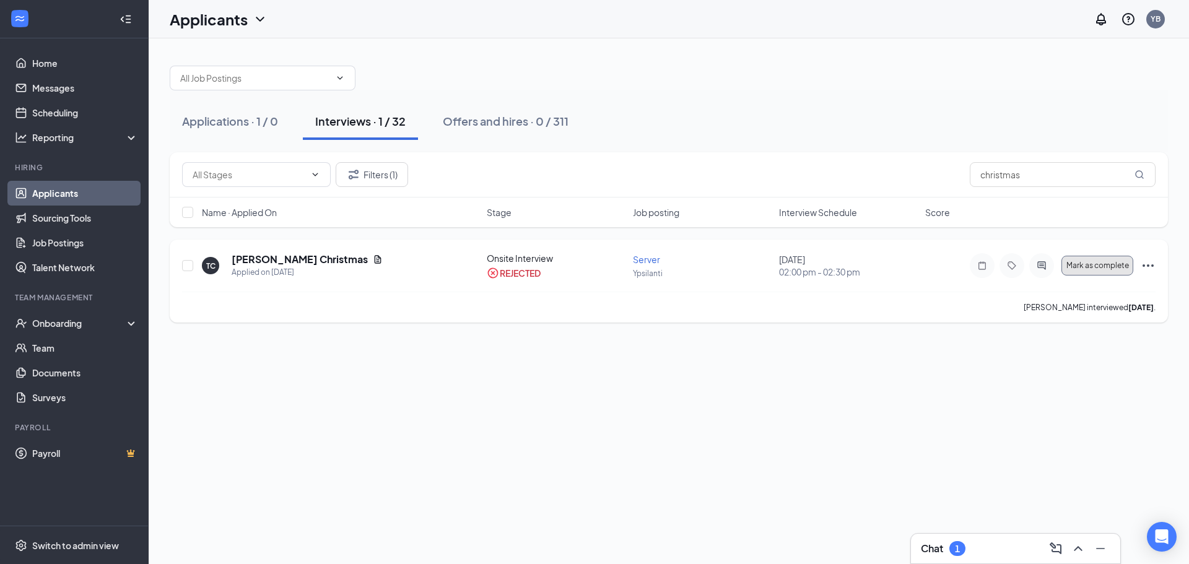
click at [1116, 261] on span "Mark as complete" at bounding box center [1097, 265] width 63 height 9
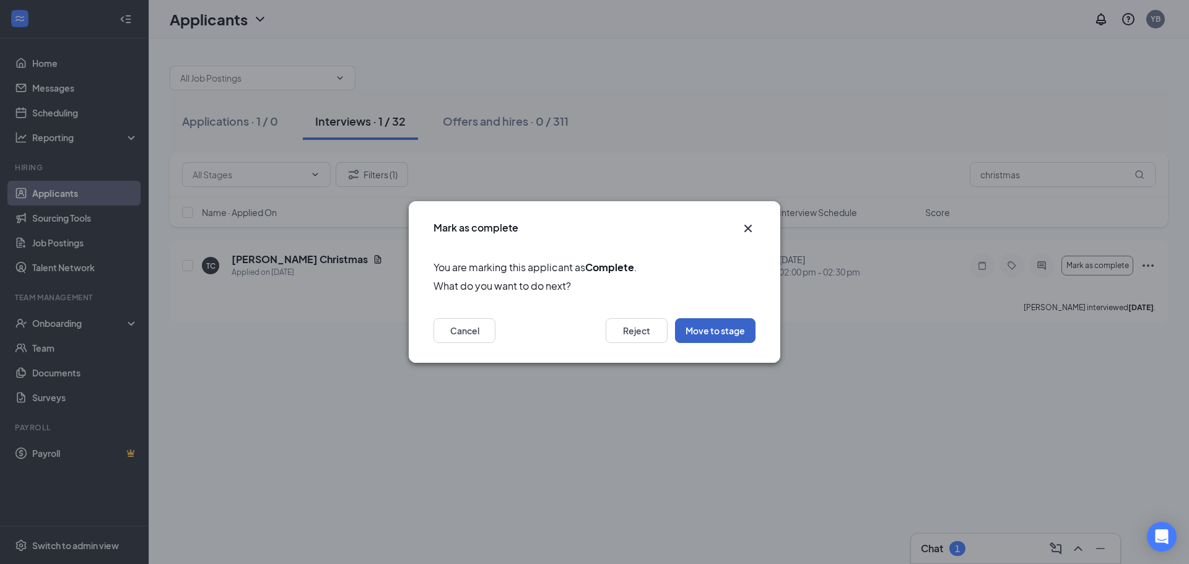
click at [710, 335] on button "Move to stage" at bounding box center [715, 330] width 80 height 25
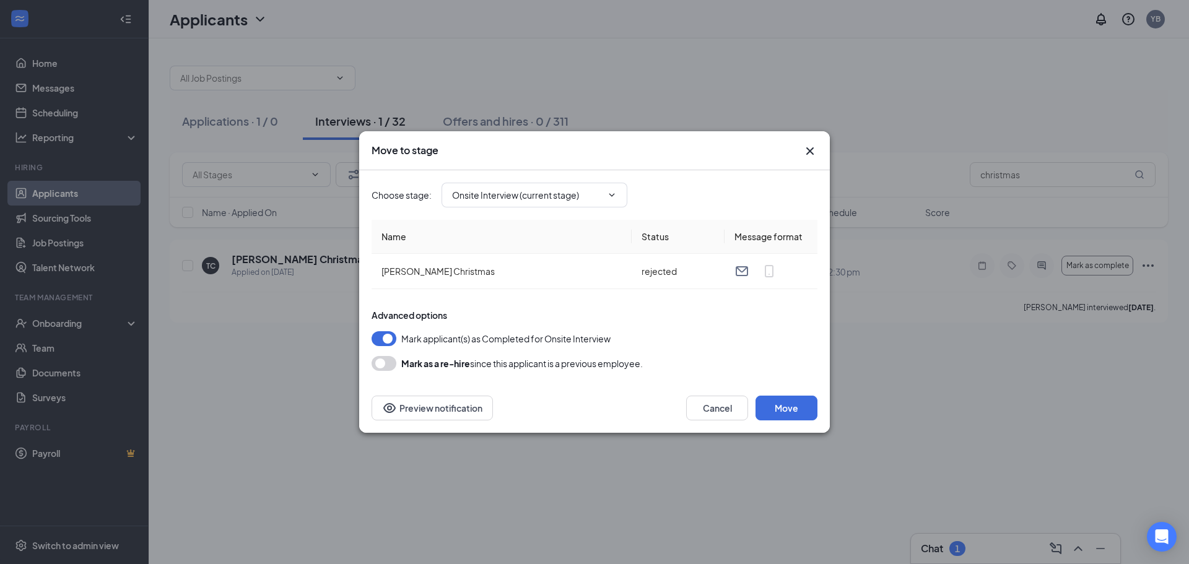
type input "Hiring Complete (next stage)"
drag, startPoint x: 785, startPoint y: 417, endPoint x: 561, endPoint y: 360, distance: 231.3
click at [561, 360] on div "Move to stage Choose stage : Hiring Complete (next stage) Name Status Message f…" at bounding box center [594, 282] width 471 height 302
click at [544, 201] on input "Hiring Complete (next stage)" at bounding box center [527, 195] width 150 height 14
click at [763, 329] on div "Advanced options Mark applicant(s) as Completed for Onsite Interview [PERSON_NA…" at bounding box center [595, 340] width 446 height 62
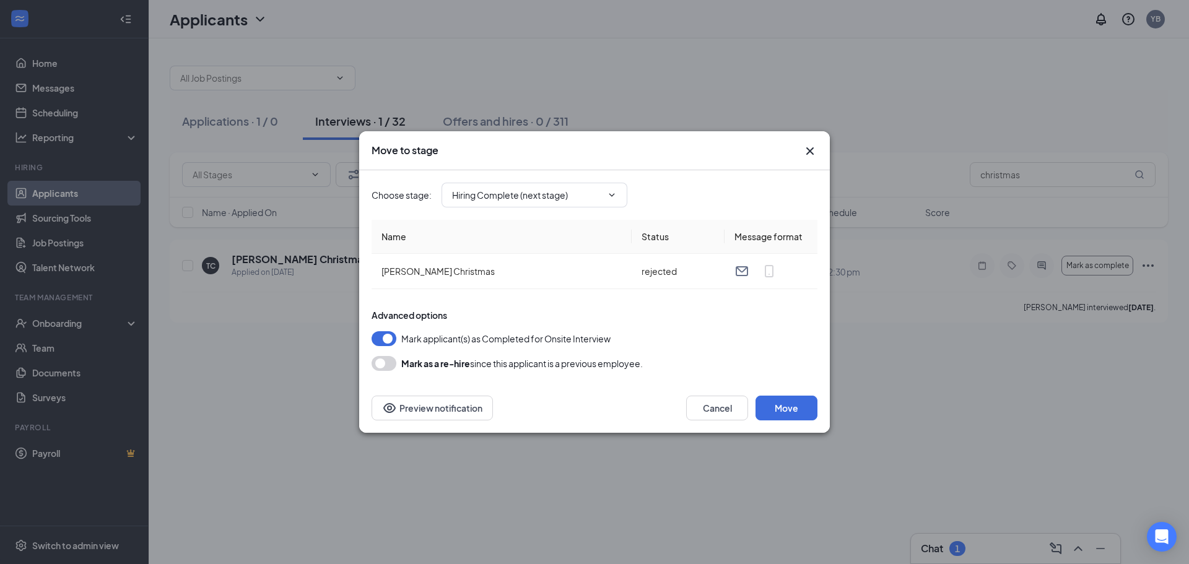
click at [389, 340] on button "button" at bounding box center [384, 338] width 25 height 15
click at [391, 339] on button "button" at bounding box center [384, 338] width 25 height 15
click at [807, 146] on icon "Cross" at bounding box center [810, 151] width 15 height 15
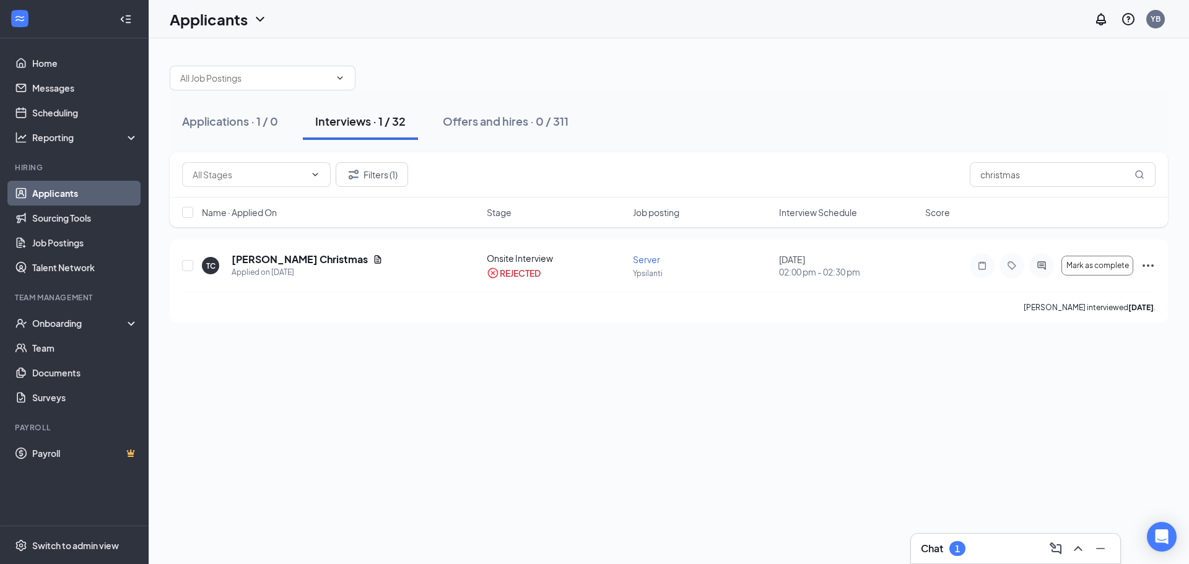
click at [50, 193] on link "Applicants" at bounding box center [85, 193] width 106 height 25
